Goal: Ask a question

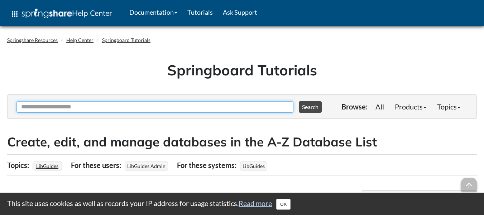
click at [143, 105] on input "Ask Another Question" at bounding box center [154, 106] width 277 height 11
type input "****"
click at [299, 101] on button "Search" at bounding box center [310, 106] width 23 height 11
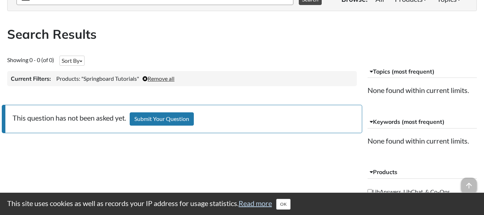
scroll to position [72, 0]
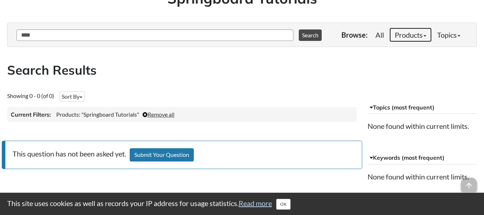
click at [406, 38] on link "Products" at bounding box center [411, 35] width 42 height 14
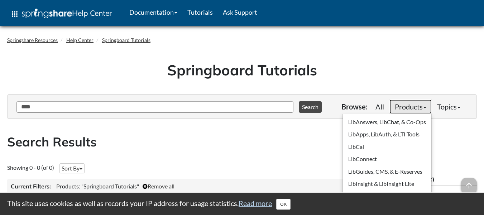
scroll to position [36, 0]
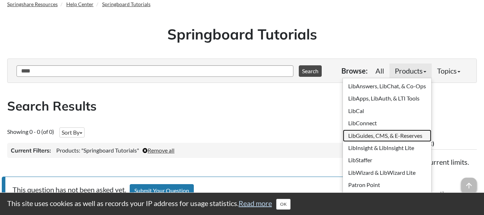
click at [385, 137] on link "LibGuides, CMS, & E-Reserves" at bounding box center [387, 135] width 89 height 12
